Goal: Use online tool/utility: Utilize a website feature to perform a specific function

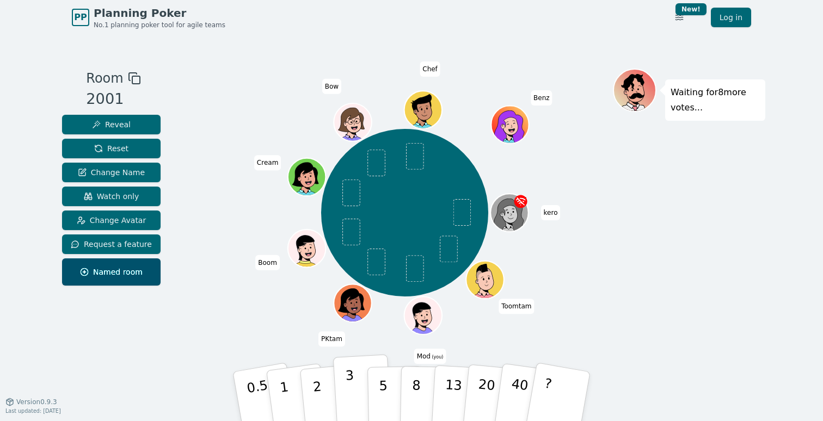
click at [346, 372] on p "3" at bounding box center [351, 397] width 12 height 59
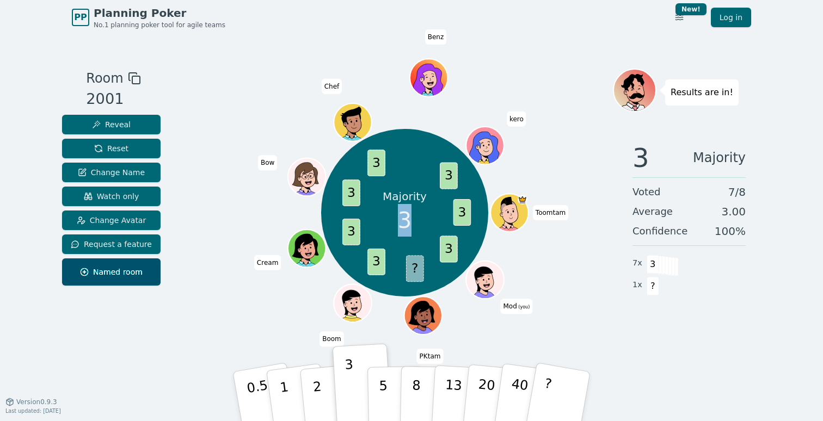
drag, startPoint x: 402, startPoint y: 220, endPoint x: 414, endPoint y: 219, distance: 12.1
click at [414, 219] on div "Majority 3" at bounding box center [405, 213] width 82 height 82
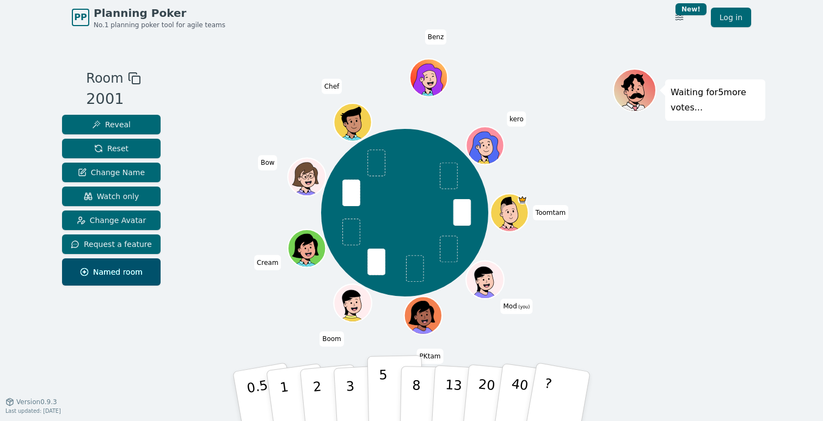
click at [381, 384] on p "5" at bounding box center [383, 396] width 9 height 59
click at [354, 386] on button "3" at bounding box center [362, 396] width 59 height 85
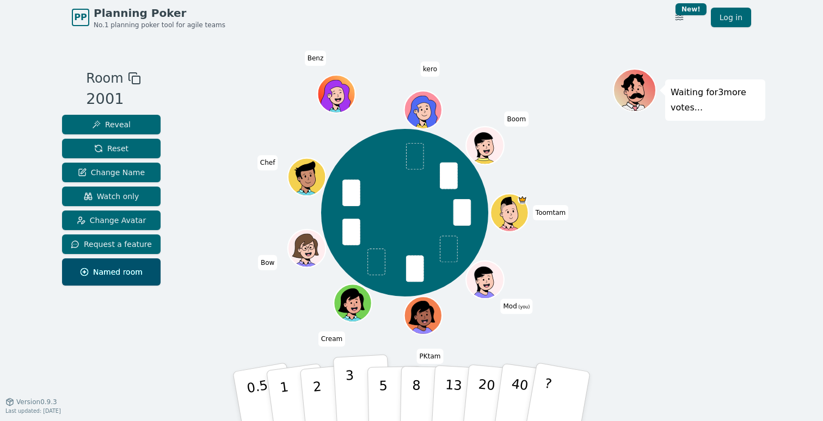
click at [350, 381] on p "3" at bounding box center [351, 397] width 12 height 59
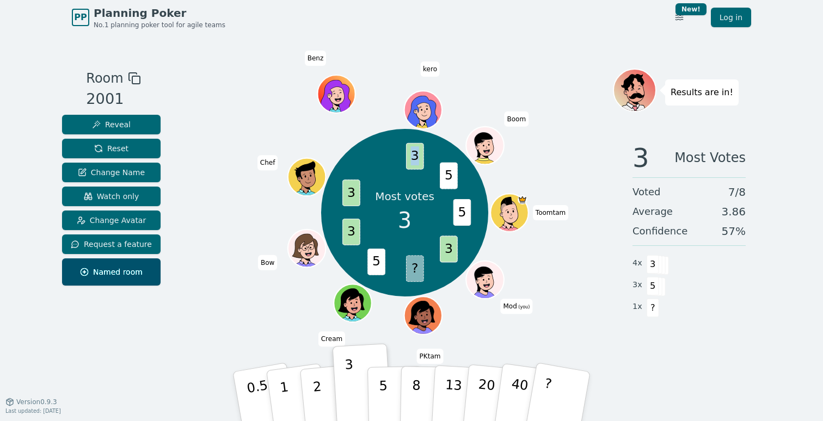
click at [472, 81] on div at bounding box center [404, 79] width 416 height 20
click at [430, 67] on span "kero" at bounding box center [430, 68] width 20 height 15
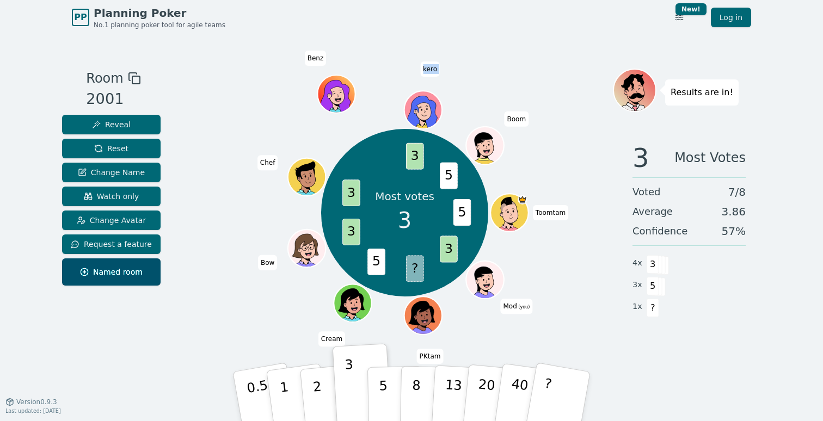
click at [430, 67] on span "kero" at bounding box center [430, 68] width 20 height 15
click at [509, 119] on span "Boom" at bounding box center [516, 119] width 24 height 15
click at [479, 87] on div at bounding box center [404, 79] width 416 height 20
click at [124, 149] on span "Reset" at bounding box center [111, 148] width 34 height 11
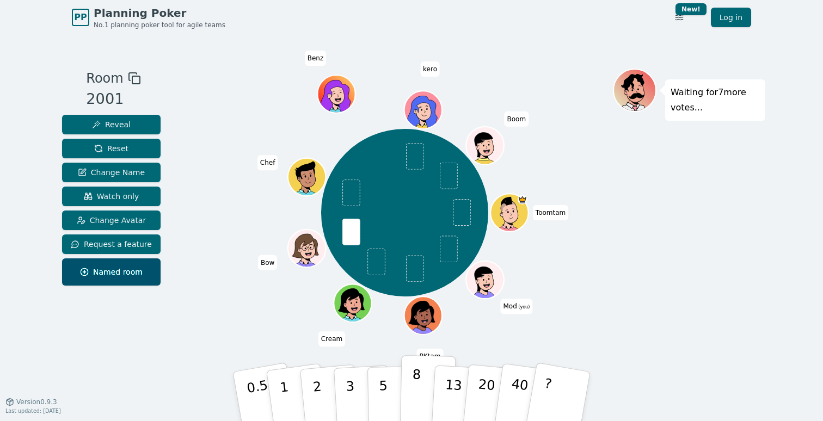
click at [420, 387] on button "8" at bounding box center [428, 396] width 56 height 83
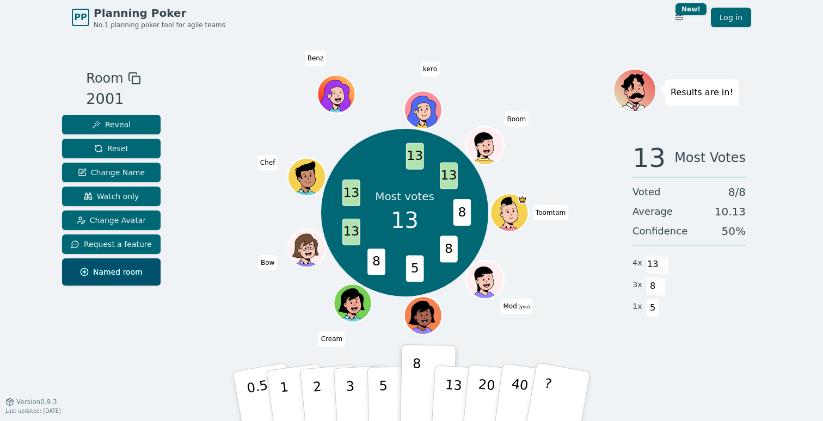
click at [561, 163] on div "Most votes 13 8 8 5 8 13 13 13 13 Toomtam Mod (you) PKtam Cream Bow Chef Benz k…" at bounding box center [404, 212] width 416 height 249
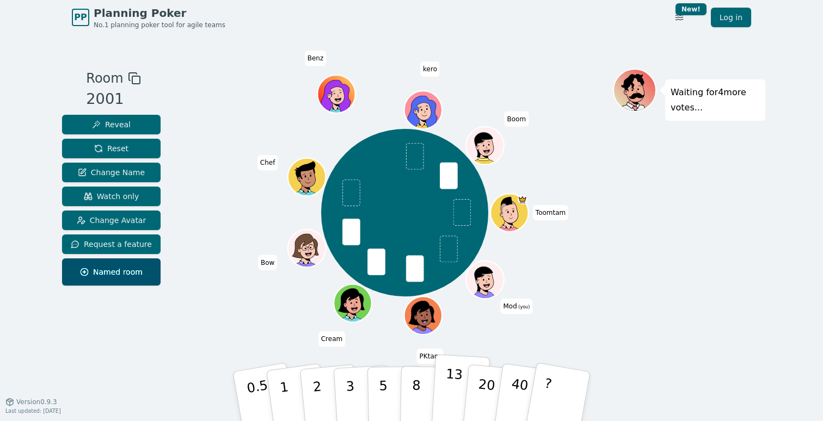
click at [454, 384] on p "13" at bounding box center [453, 396] width 20 height 60
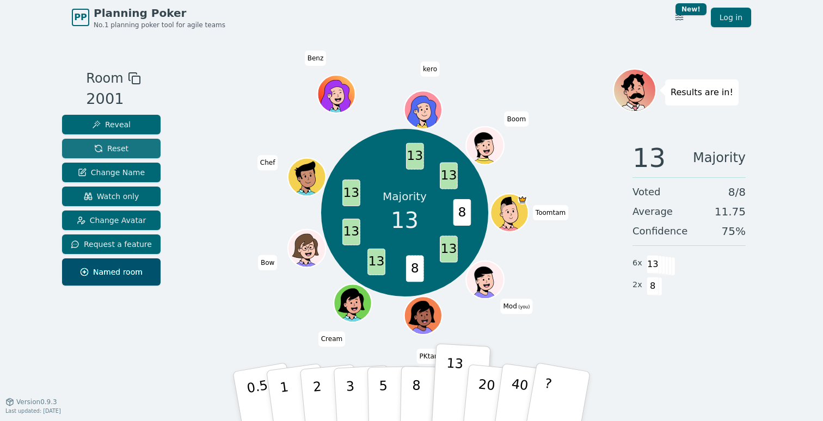
click at [115, 144] on span "Reset" at bounding box center [111, 148] width 34 height 11
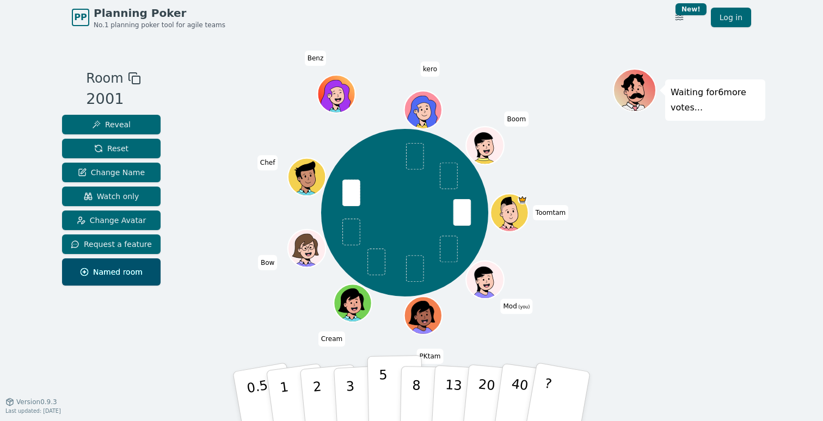
click at [381, 381] on p "5" at bounding box center [383, 396] width 9 height 59
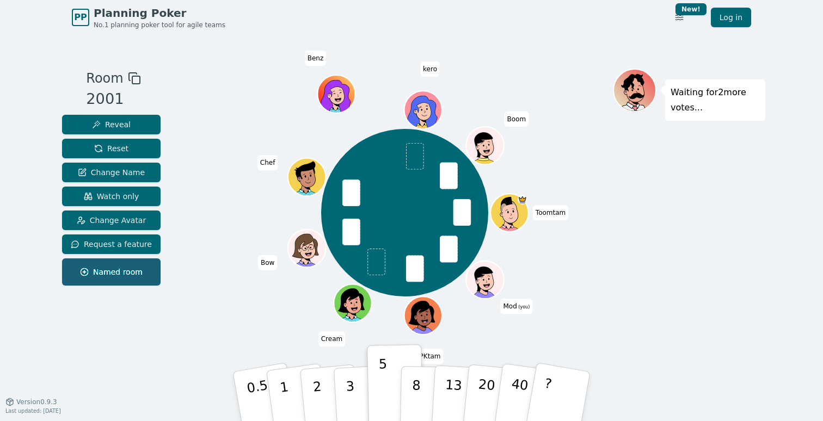
click at [130, 273] on span "Named room" at bounding box center [111, 272] width 63 height 11
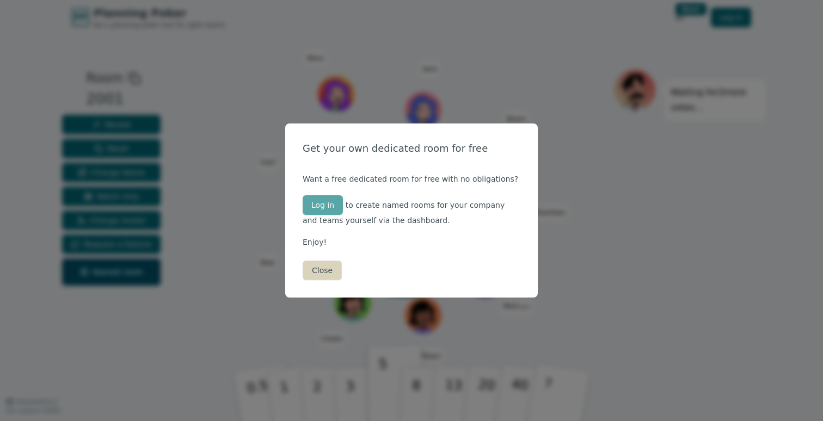
click at [319, 277] on button "Close" at bounding box center [322, 271] width 39 height 20
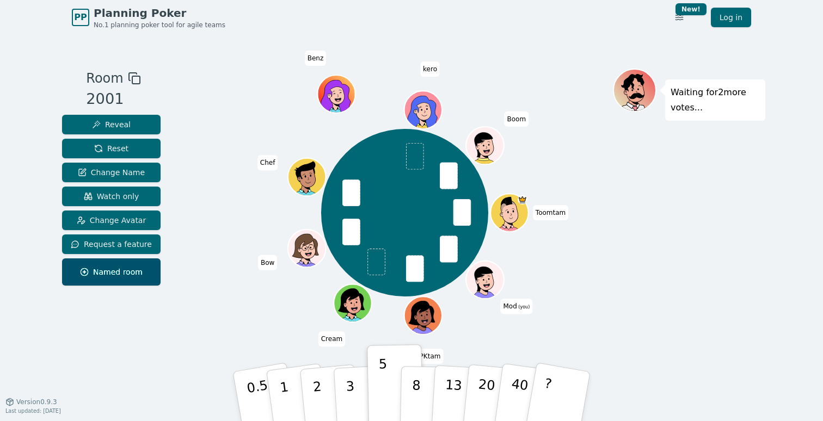
click at [202, 58] on div "Room 2001 Reveal Reset Change Name Watch only Change Avatar Request a feature N…" at bounding box center [411, 218] width 707 height 367
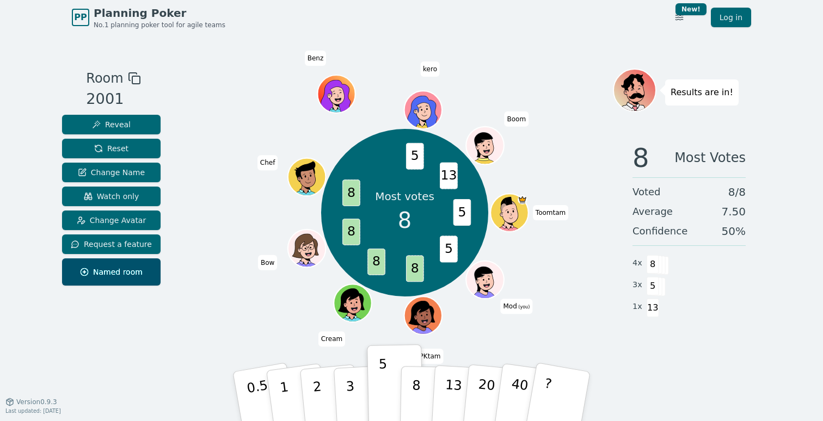
click at [464, 303] on div "Most votes 8 5 5 8 8 8 8 5 13 Toomtam Mod (you) PKtam Cream Bow Chef Benz kero …" at bounding box center [404, 212] width 416 height 249
click at [267, 237] on div "Most votes 8 5 5 8 8 8 8 5 13 Toomtam Mod (you) PKtam Cream Bow Chef Benz kero …" at bounding box center [404, 212] width 416 height 249
drag, startPoint x: 448, startPoint y: 174, endPoint x: 475, endPoint y: 175, distance: 26.7
click at [473, 175] on div "Majority 8 5 5 8 8 8 8 5 8 13 8 Toomtam Mod (you) PKtam Cream Bow Chef Benz ker…" at bounding box center [405, 213] width 168 height 168
click at [475, 175] on span "8" at bounding box center [466, 176] width 24 height 30
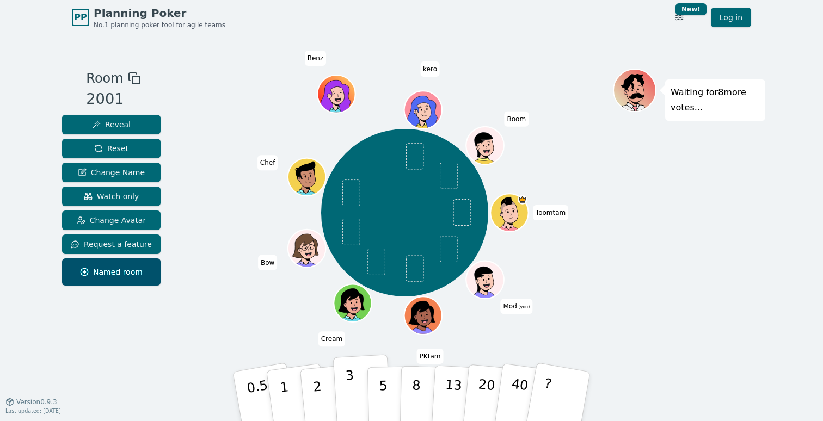
click at [358, 374] on button "3" at bounding box center [362, 396] width 59 height 85
click at [348, 391] on p "3" at bounding box center [351, 397] width 12 height 59
click at [385, 394] on p "5" at bounding box center [383, 396] width 9 height 59
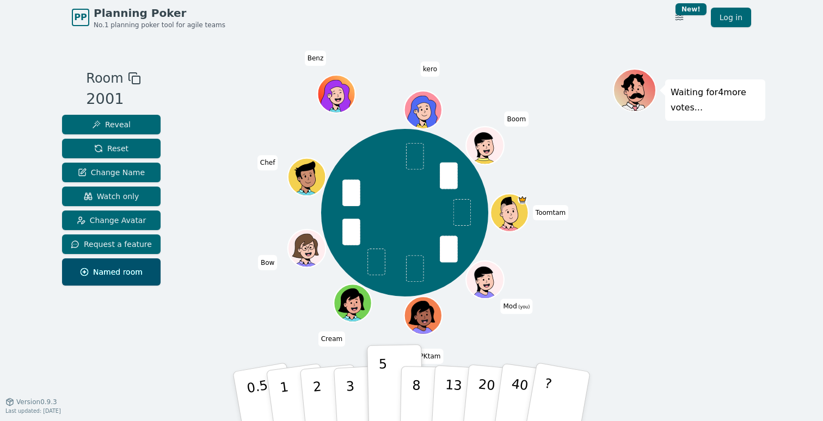
click at [218, 131] on div "Toomtam Mod (you) PKtam Cream Bow Chef Benz kero Boom" at bounding box center [404, 212] width 416 height 249
click at [637, 77] on icon at bounding box center [639, 80] width 7 height 9
click at [675, 12] on html "PP Planning Poker No.1 planning poker tool for agile teams Toggle theme New! Lo…" at bounding box center [411, 210] width 823 height 421
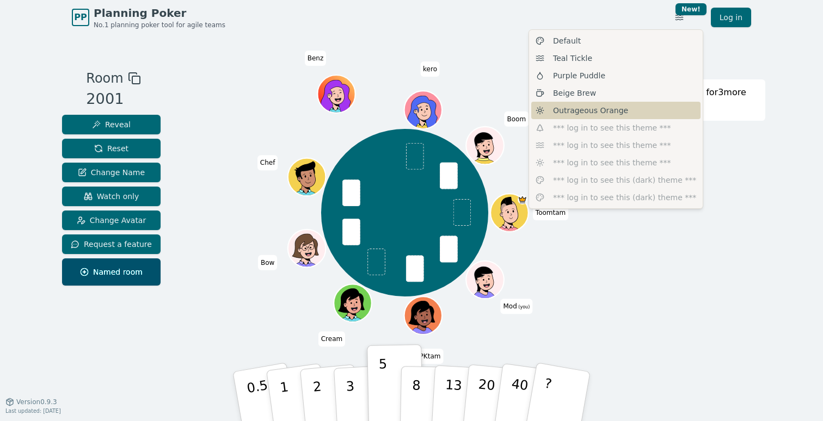
click at [623, 112] on div "Outrageous Orange" at bounding box center [615, 110] width 169 height 17
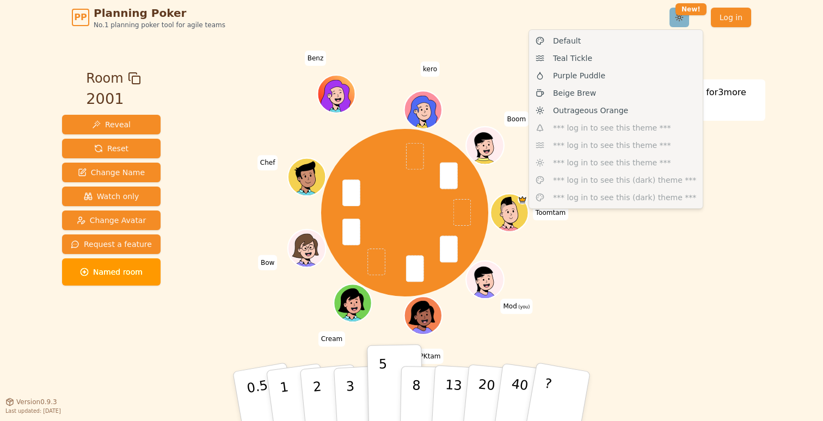
click at [679, 20] on html "PP Planning Poker No.1 planning poker tool for agile teams Toggle theme New! Lo…" at bounding box center [411, 210] width 823 height 421
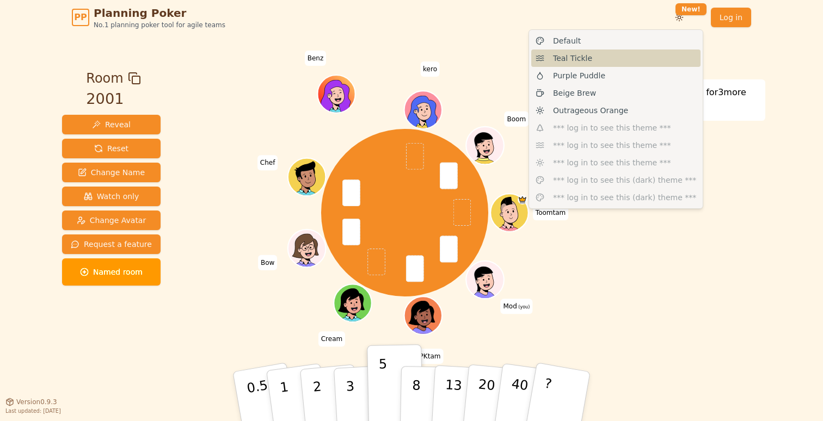
click at [624, 56] on div "Teal Tickle" at bounding box center [615, 58] width 169 height 17
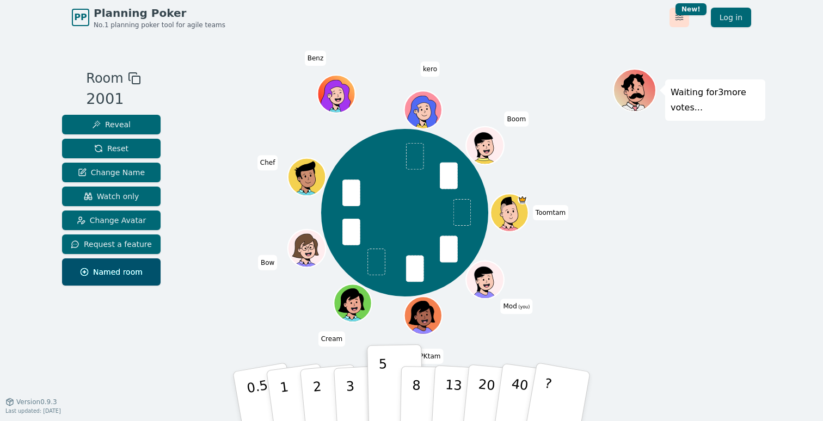
click at [676, 19] on html "PP Planning Poker No.1 planning poker tool for agile teams Toggle theme New! Lo…" at bounding box center [411, 210] width 823 height 421
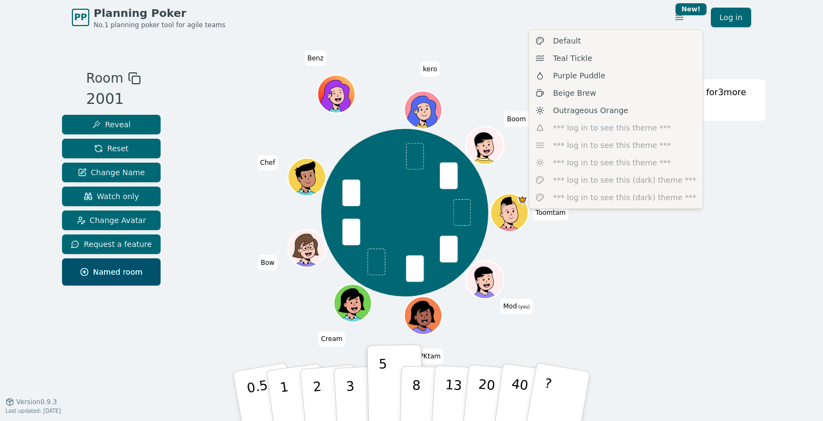
click at [638, 136] on div "Default Teal Tickle Purple Puddle Beige Brew Outrageous Orange *** log in to se…" at bounding box center [615, 119] width 175 height 180
drag, startPoint x: 617, startPoint y: 199, endPoint x: 617, endPoint y: 150, distance: 49.5
click at [617, 150] on div "Default Teal Tickle Purple Puddle Beige Brew Outrageous Orange *** log in to se…" at bounding box center [615, 119] width 175 height 180
click at [581, 148] on div "Default Teal Tickle Purple Puddle Beige Brew Outrageous Orange *** log in to se…" at bounding box center [615, 119] width 175 height 180
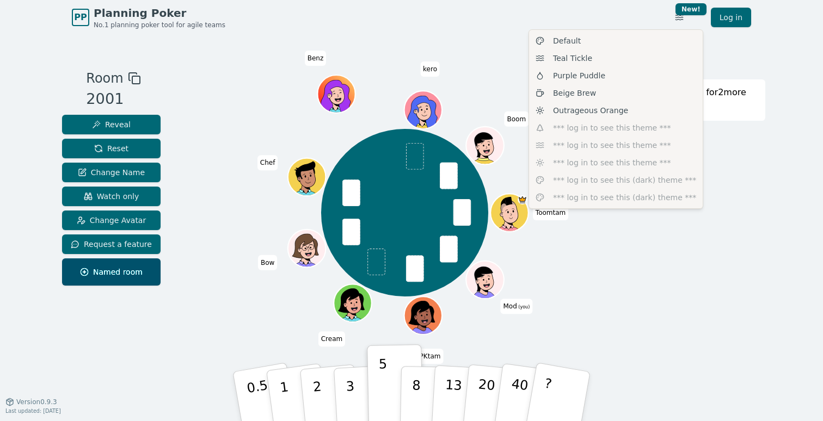
click at [618, 250] on html "PP Planning Poker No.1 planning poker tool for agile teams Toggle theme New! Lo…" at bounding box center [411, 210] width 823 height 421
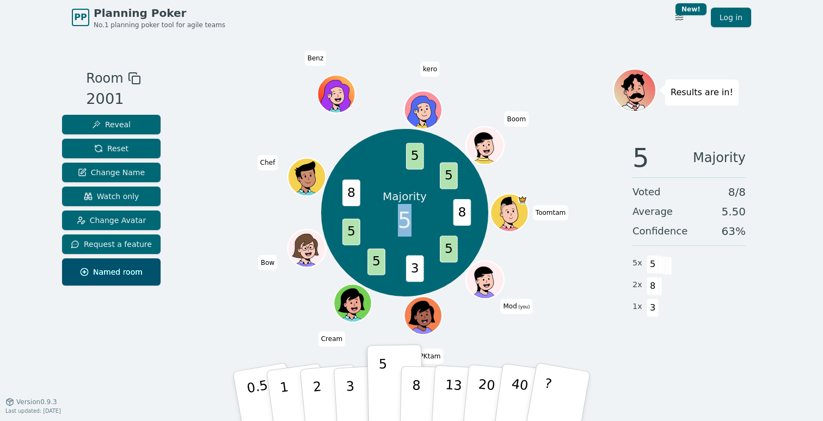
drag, startPoint x: 396, startPoint y: 216, endPoint x: 408, endPoint y: 218, distance: 12.6
click at [408, 218] on div "Majority 5" at bounding box center [405, 213] width 82 height 82
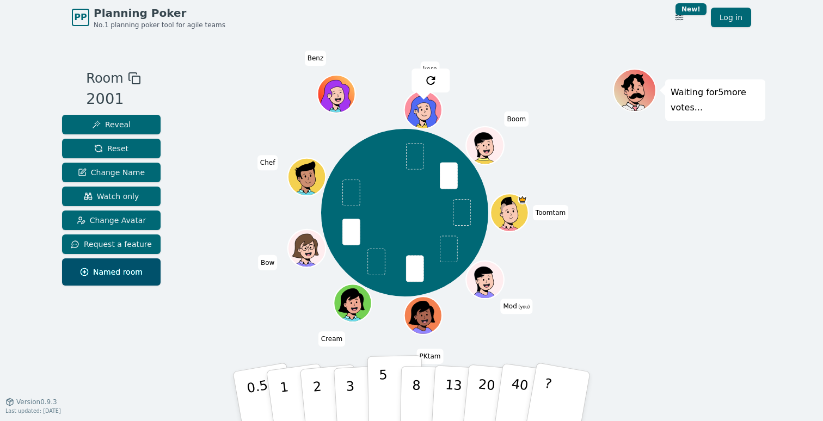
click at [383, 374] on p "5" at bounding box center [383, 396] width 9 height 59
